Goal: Navigation & Orientation: Find specific page/section

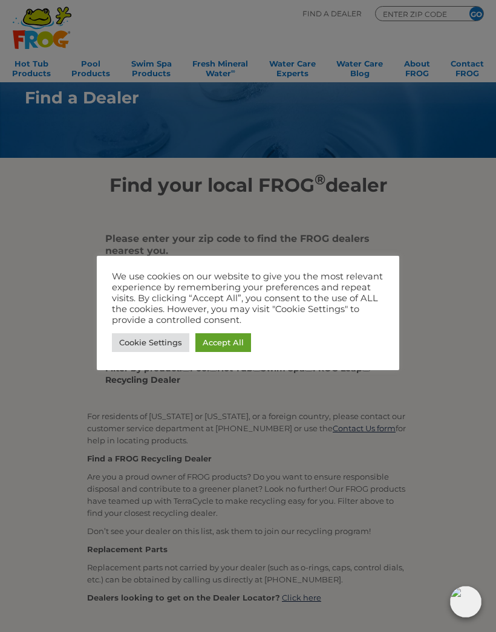
click at [468, 333] on div at bounding box center [248, 316] width 496 height 632
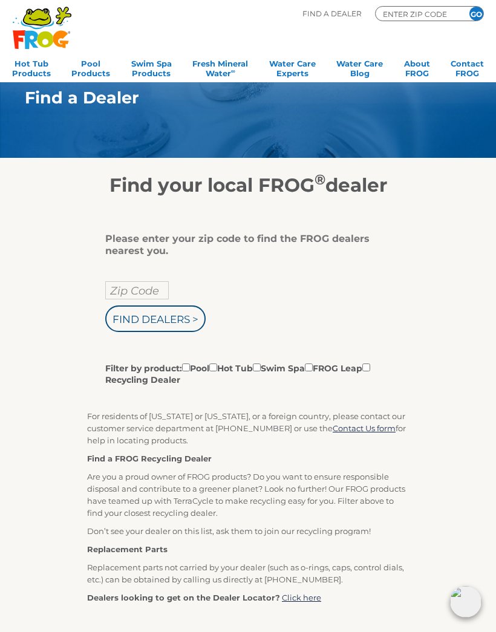
click at [123, 283] on input "Zip Code" at bounding box center [137, 290] width 64 height 18
type input "Zip Code"
click at [132, 284] on input "text" at bounding box center [137, 290] width 64 height 18
type input "40962"
click at [190, 367] on input "Filter by product: Pool Hot Tub Swim Spa FROG Leap Recycling Dealer" at bounding box center [186, 368] width 8 height 8
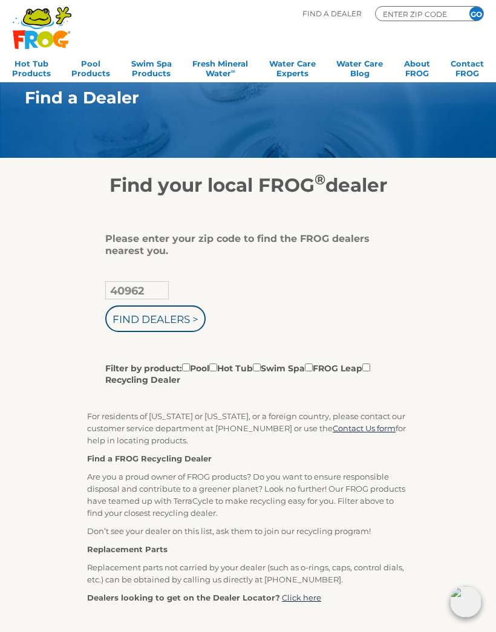
checkbox input "true"
click at [182, 315] on input "Find Dealers >" at bounding box center [155, 319] width 100 height 27
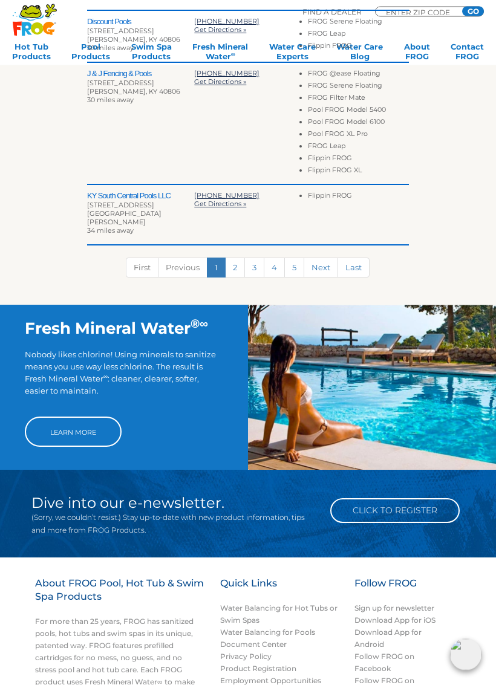
scroll to position [586, 0]
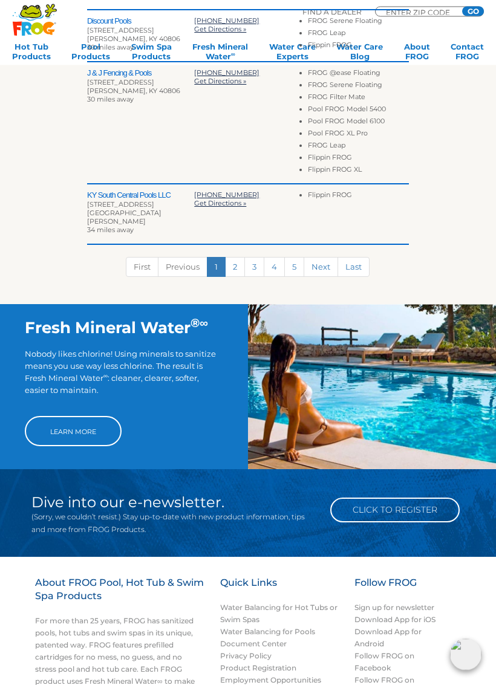
click at [64, 417] on link "Learn More" at bounding box center [73, 432] width 97 height 30
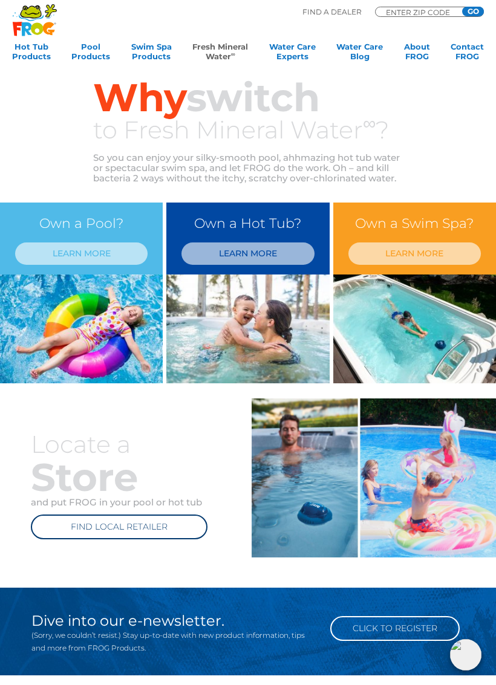
scroll to position [261, 0]
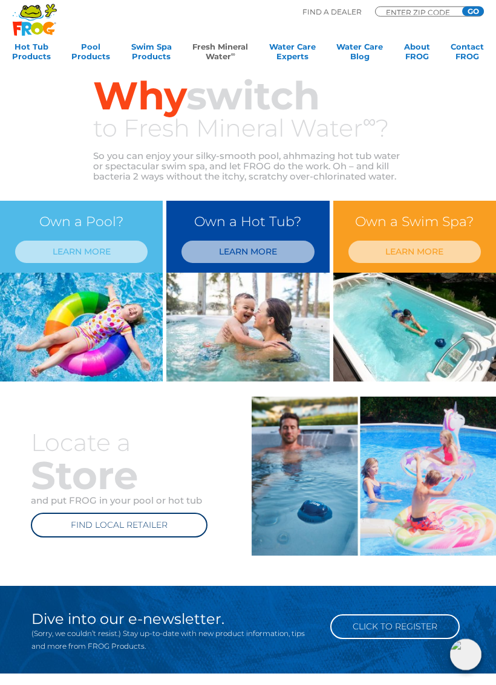
click at [72, 254] on link "LEARN MORE" at bounding box center [81, 252] width 132 height 22
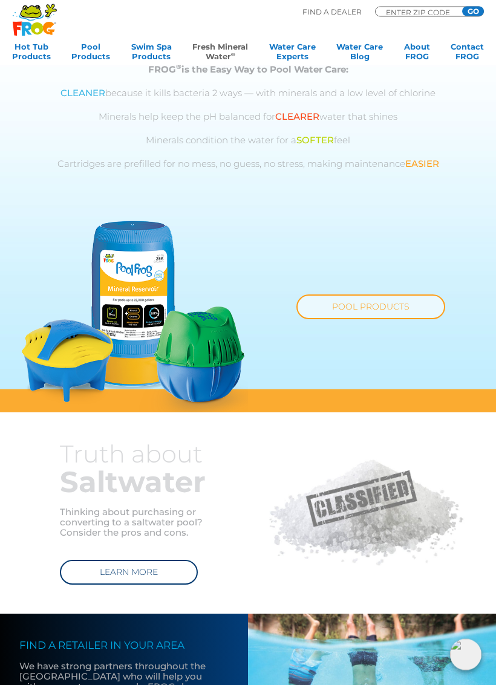
scroll to position [513, 0]
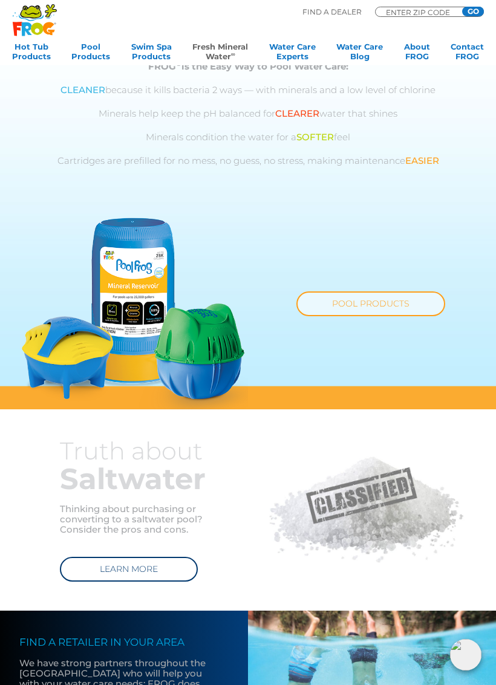
click at [362, 298] on link "POOL PRODUCTS" at bounding box center [370, 304] width 149 height 25
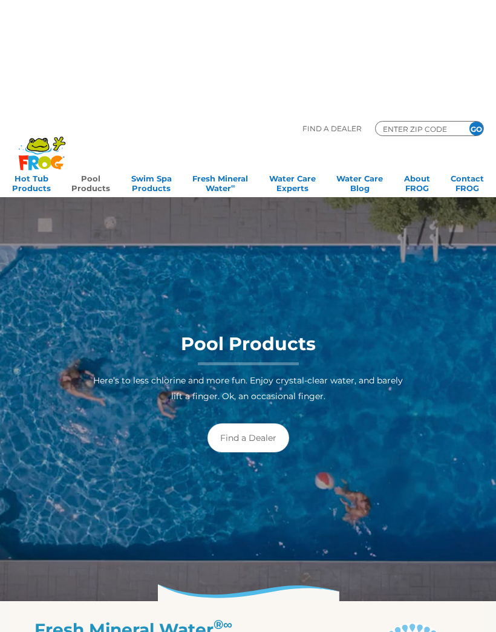
scroll to position [-151, 0]
